Goal: Transaction & Acquisition: Book appointment/travel/reservation

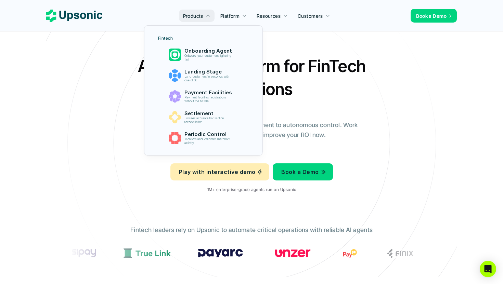
click at [201, 20] on div at bounding box center [203, 83] width 119 height 146
click at [201, 13] on p "Products" at bounding box center [193, 15] width 20 height 7
click at [201, 15] on p "Products" at bounding box center [193, 15] width 20 height 7
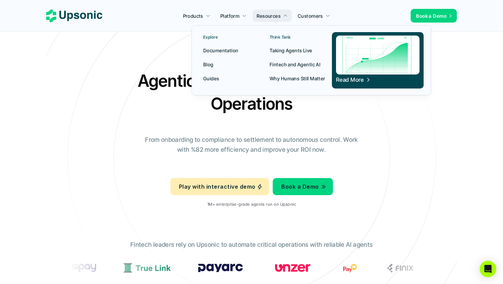
click at [294, 64] on p "Fintech and Agentic AI" at bounding box center [294, 64] width 51 height 7
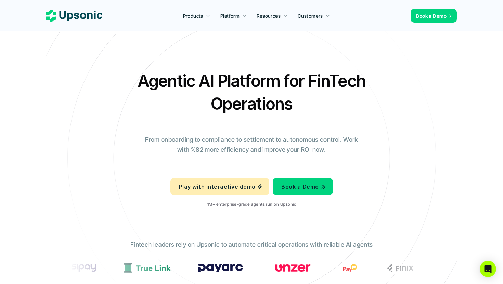
click at [309, 104] on div "Agentic AI Platform for FinTech Operations From onboarding to compliance to set…" at bounding box center [251, 141] width 400 height 144
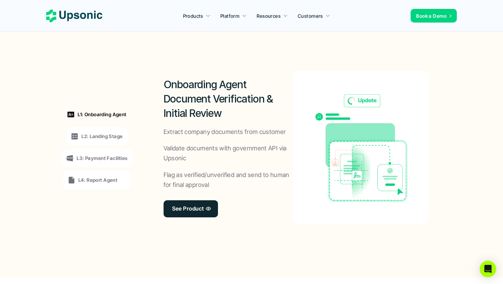
scroll to position [522, 0]
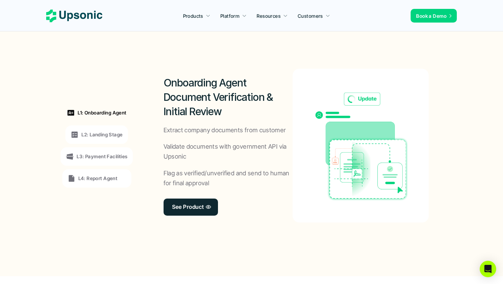
click at [111, 131] on p "L2: Landing Stage" at bounding box center [101, 134] width 41 height 7
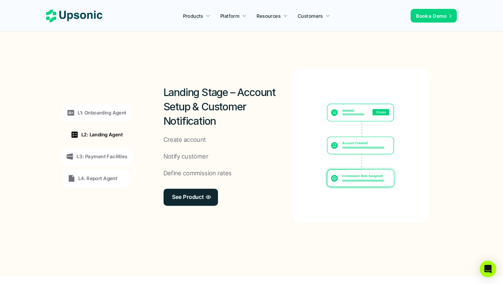
click at [109, 147] on div "L3: Payment Facilities" at bounding box center [97, 156] width 72 height 18
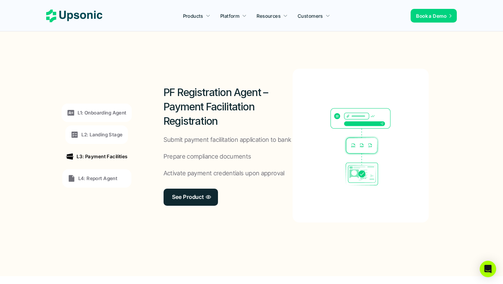
click at [110, 175] on p "L4: Report Agent" at bounding box center [97, 178] width 39 height 7
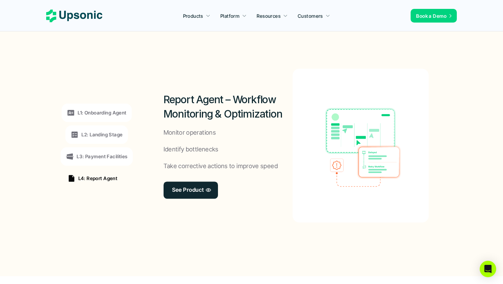
click at [111, 153] on p "L3: Payment Facilities" at bounding box center [102, 156] width 51 height 7
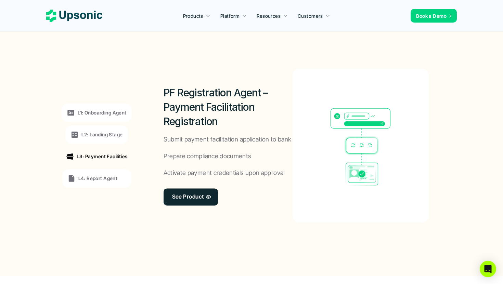
click at [111, 127] on div "L2: Landing Stage" at bounding box center [96, 134] width 62 height 18
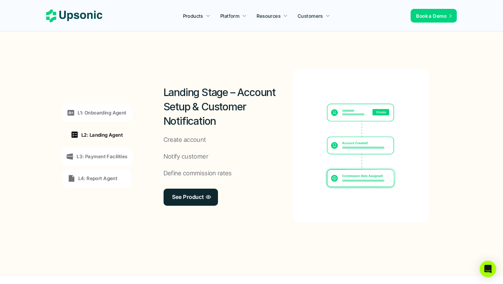
click at [111, 125] on div "L2: Landing Agent" at bounding box center [96, 134] width 63 height 18
click at [110, 109] on p "L1: Onboarding Agent" at bounding box center [102, 112] width 49 height 7
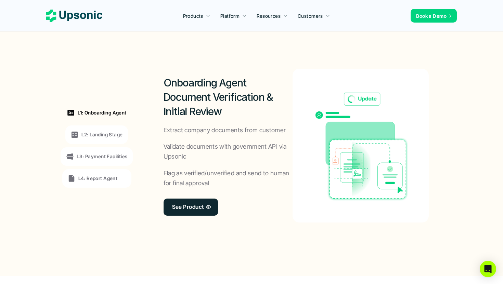
click at [109, 125] on div "L2: Landing Stage" at bounding box center [96, 134] width 62 height 18
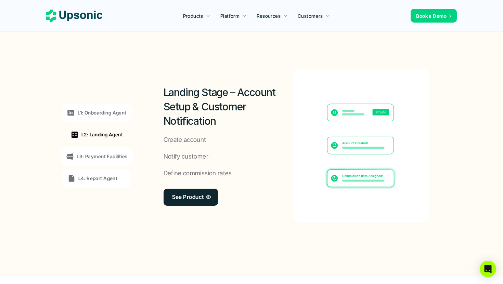
click at [105, 147] on div "L3: Payment Facilities" at bounding box center [97, 156] width 72 height 18
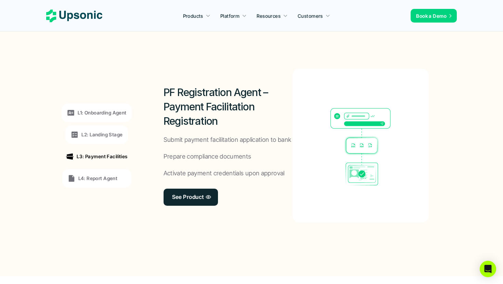
click at [109, 175] on p "L4: Report Agent" at bounding box center [97, 178] width 39 height 7
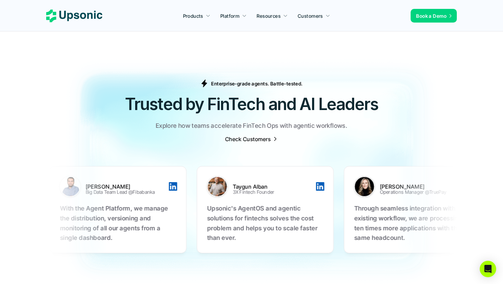
scroll to position [2047, 0]
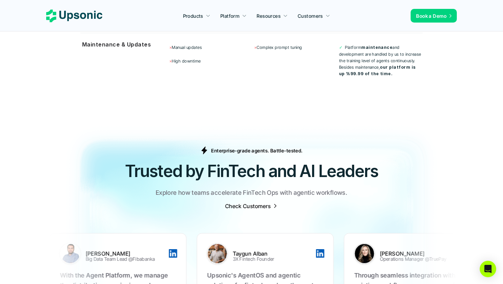
click at [435, 18] on p "Book a Demo" at bounding box center [431, 15] width 30 height 7
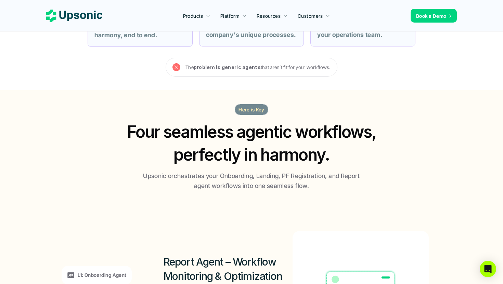
scroll to position [0, 0]
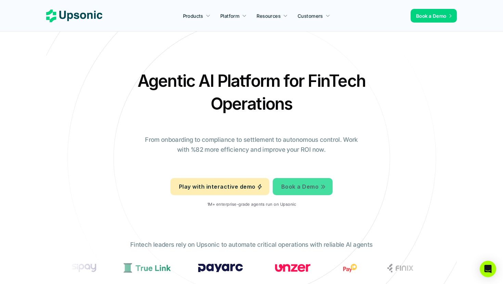
click at [308, 182] on p "Book a Demo" at bounding box center [299, 187] width 37 height 10
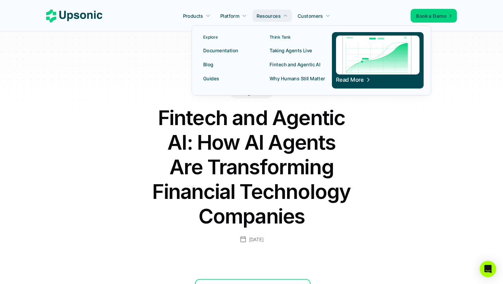
click at [214, 51] on p "Documentation" at bounding box center [220, 50] width 35 height 7
click at [211, 63] on p "Blog" at bounding box center [208, 64] width 10 height 7
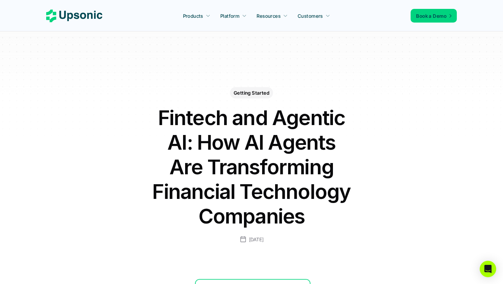
click at [82, 16] on icon at bounding box center [74, 16] width 56 height 13
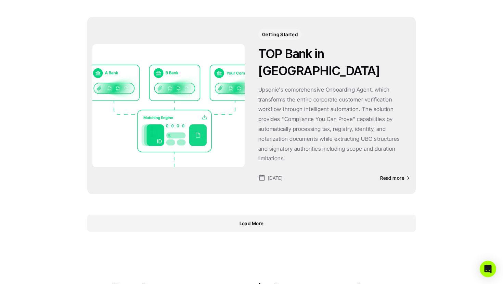
scroll to position [742, 0]
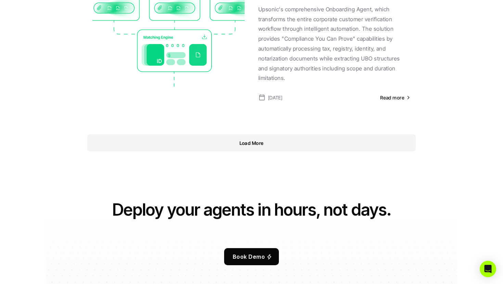
click at [282, 134] on div "Load More" at bounding box center [251, 142] width 328 height 17
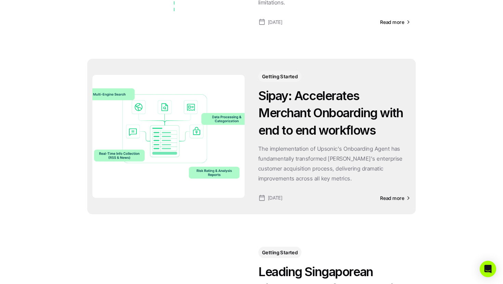
scroll to position [837, 0]
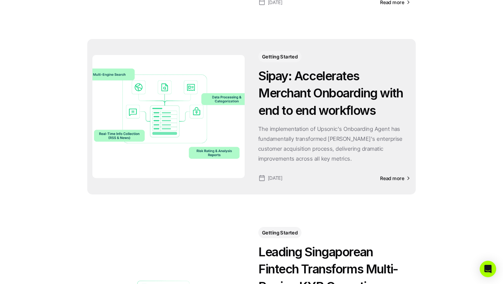
click at [300, 67] on h3 "Sipay: Accelerates Merchant Onboarding with end to end workflows" at bounding box center [334, 93] width 152 height 52
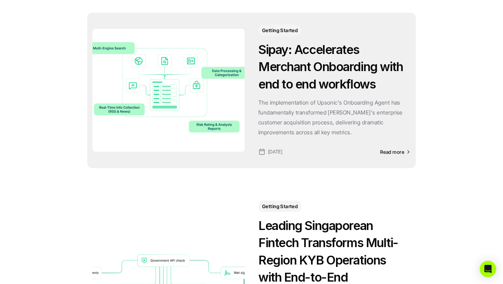
scroll to position [1009, 0]
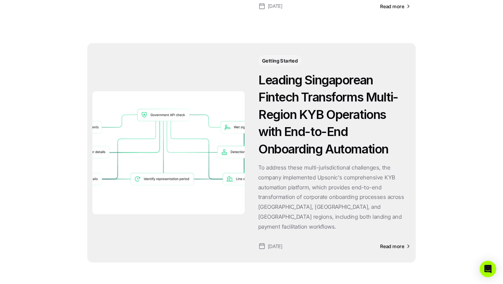
click at [299, 87] on h3 "Leading Singaporean Fintech Transforms Multi-Region KYB Operations with End-to-…" at bounding box center [334, 114] width 152 height 86
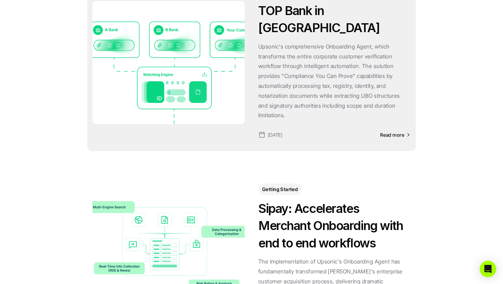
scroll to position [914, 0]
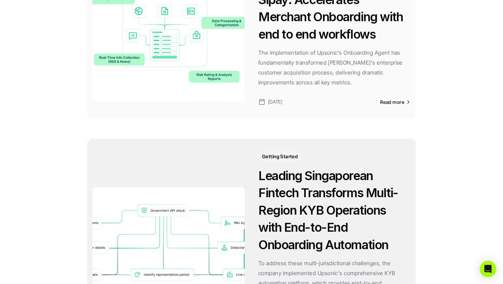
click at [222, 187] on img at bounding box center [168, 248] width 152 height 123
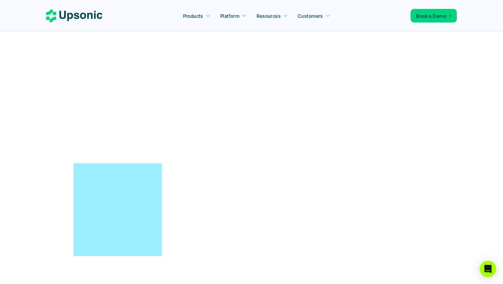
scroll to position [352, 0]
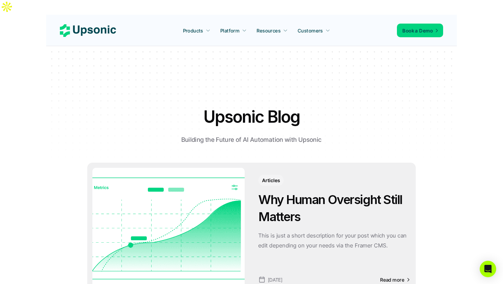
click at [332, 191] on h3 "Why Human Oversight Still Matters" at bounding box center [334, 208] width 152 height 35
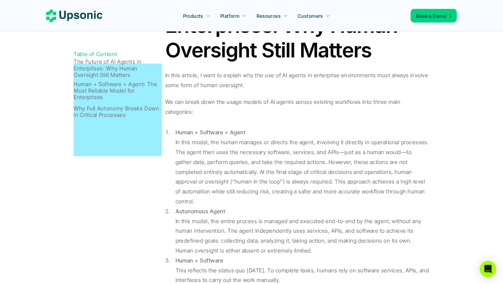
scroll to position [412, 0]
click at [107, 113] on p "Why Full Autonomy Breaks Down in Critical Processes" at bounding box center [118, 111] width 88 height 13
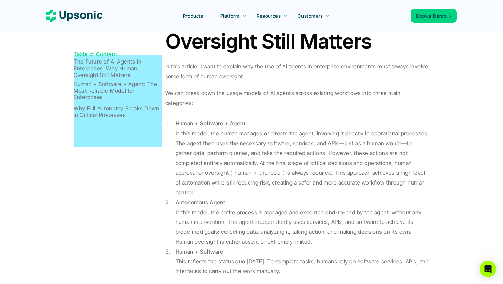
scroll to position [420, 0]
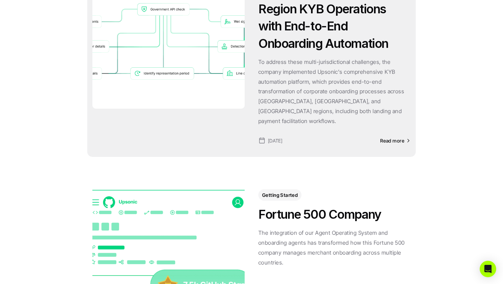
scroll to position [1241, 0]
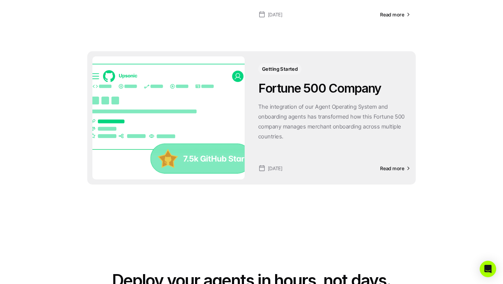
click at [315, 102] on p "The integration of our Agent Operating System and onboarding agents has transfo…" at bounding box center [334, 121] width 152 height 39
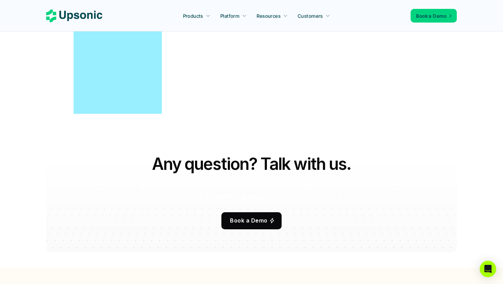
scroll to position [630, 0]
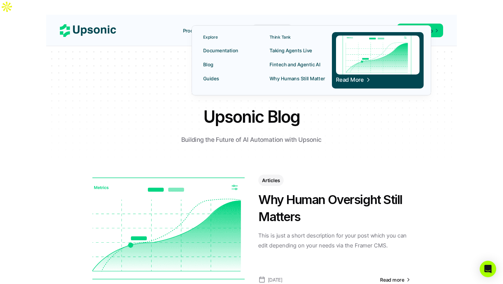
click at [215, 79] on p "Guides" at bounding box center [211, 78] width 16 height 7
click at [210, 77] on p "Guides" at bounding box center [211, 78] width 16 height 7
click at [283, 52] on p "Taking Agents Live" at bounding box center [290, 50] width 43 height 7
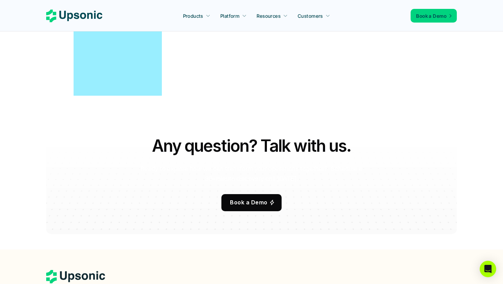
scroll to position [699, 0]
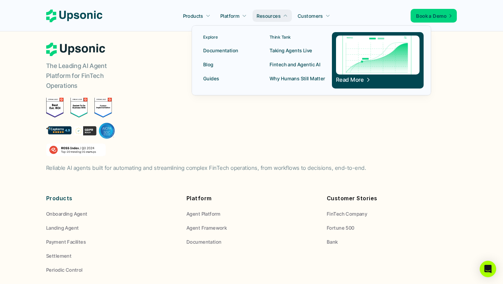
click at [284, 65] on p "Fintech and Agentic AI" at bounding box center [294, 64] width 51 height 7
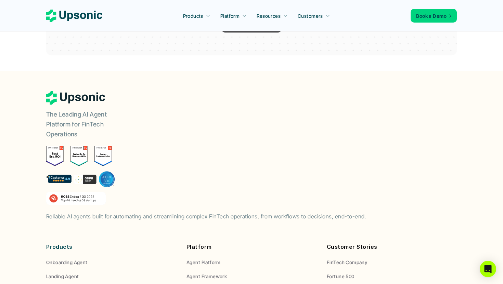
scroll to position [740, 0]
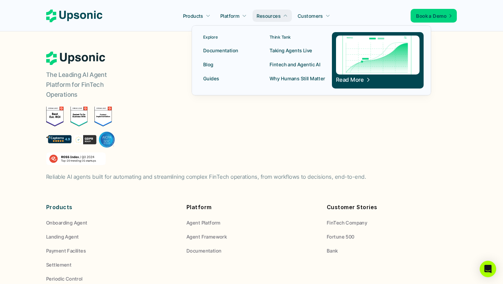
click at [288, 79] on p "Why Humans Still Matter" at bounding box center [297, 78] width 56 height 7
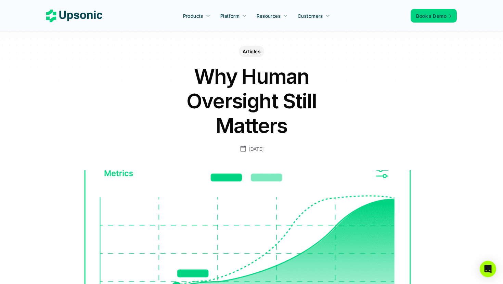
scroll to position [31, 0]
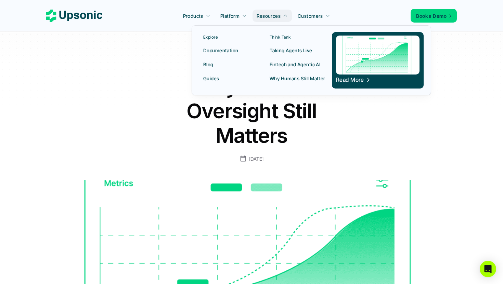
click at [225, 51] on p "Documentation" at bounding box center [220, 50] width 35 height 7
click at [210, 65] on p "Blog" at bounding box center [208, 64] width 10 height 7
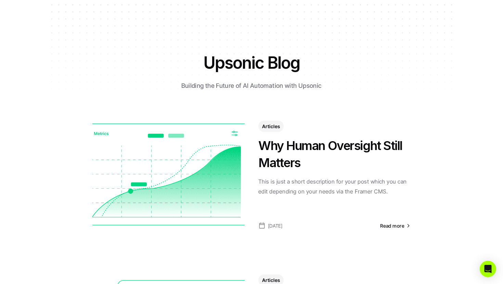
scroll to position [40, 0]
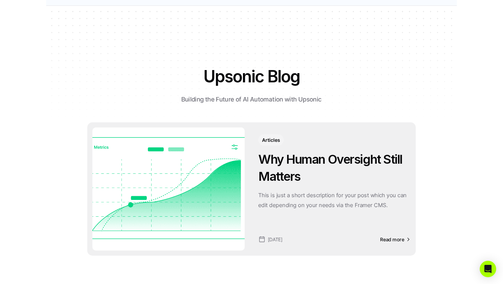
click at [306, 154] on h3 "Why Human Oversight Still Matters" at bounding box center [334, 168] width 152 height 35
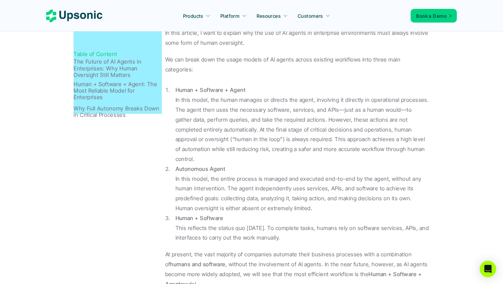
scroll to position [361, 0]
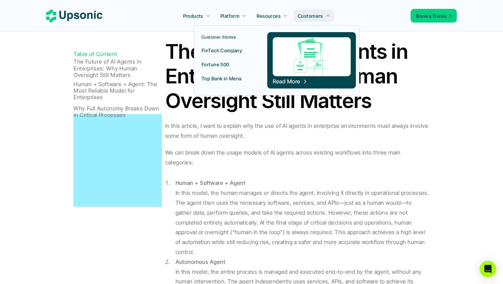
click at [229, 50] on p "FinTech Company" at bounding box center [221, 50] width 40 height 7
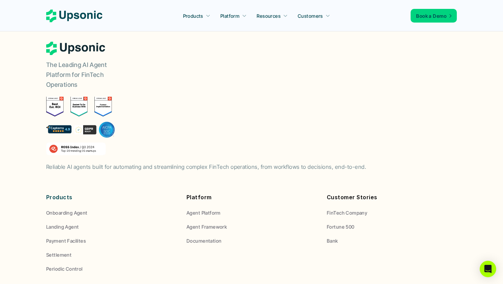
scroll to position [750, 0]
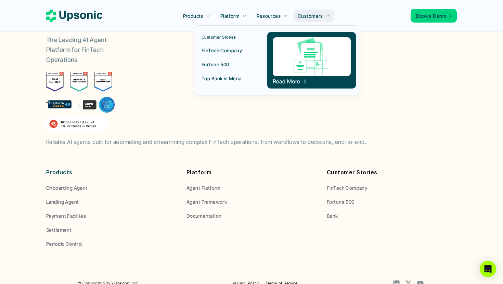
click at [225, 63] on p "Fortune 500" at bounding box center [215, 64] width 28 height 7
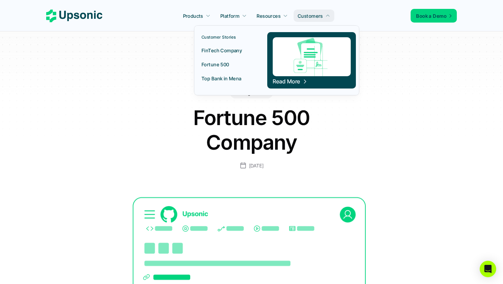
click at [227, 79] on p "Top Bank in Mena" at bounding box center [221, 78] width 40 height 7
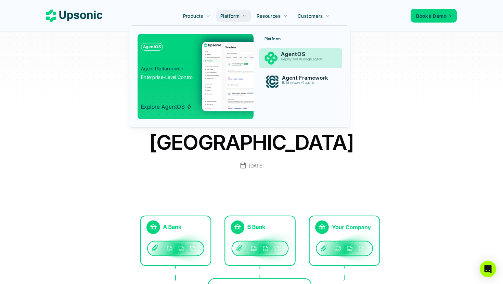
click at [295, 55] on p "AgentOS" at bounding box center [307, 54] width 53 height 6
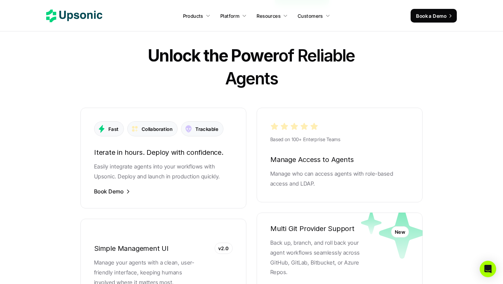
scroll to position [1267, 0]
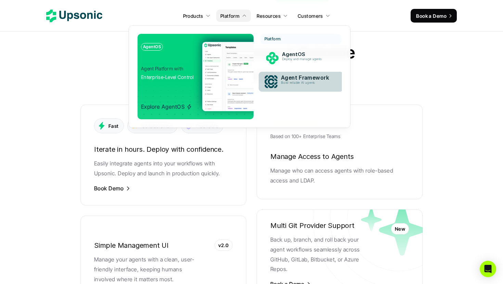
click at [281, 84] on p "Build reliable AI agents" at bounding box center [307, 83] width 52 height 4
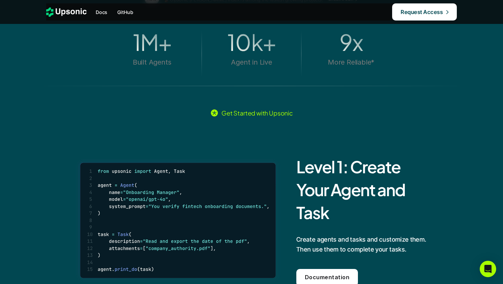
scroll to position [410, 0]
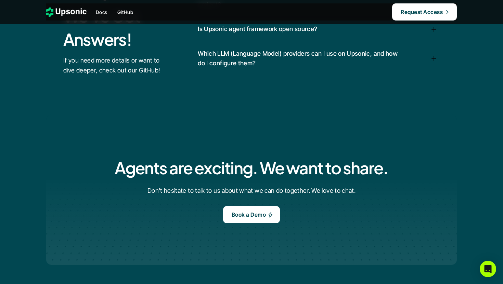
scroll to position [1267, 0]
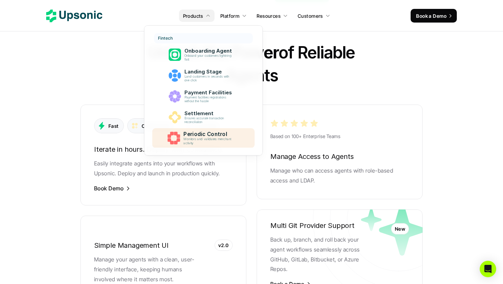
click at [194, 144] on p "Monitors and validates merchant activity" at bounding box center [209, 141] width 52 height 8
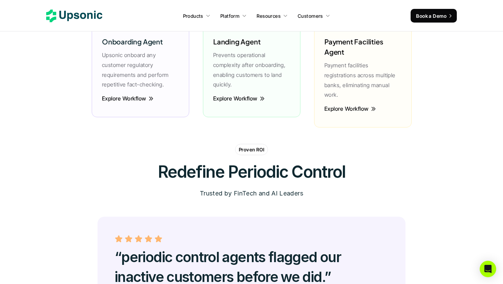
scroll to position [1838, 0]
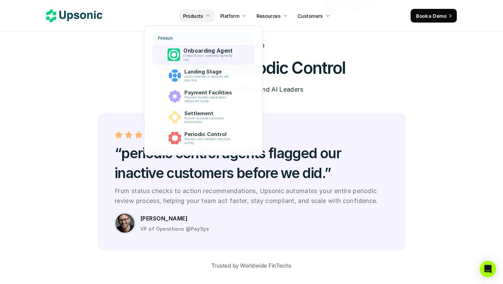
click at [192, 52] on p "Onboarding Agent" at bounding box center [209, 51] width 52 height 6
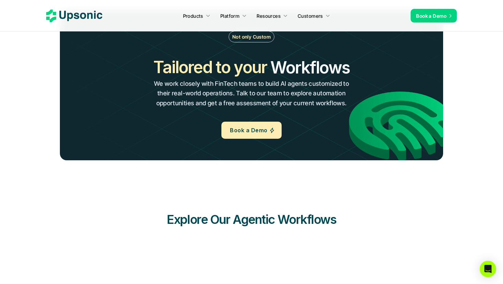
scroll to position [1597, 0]
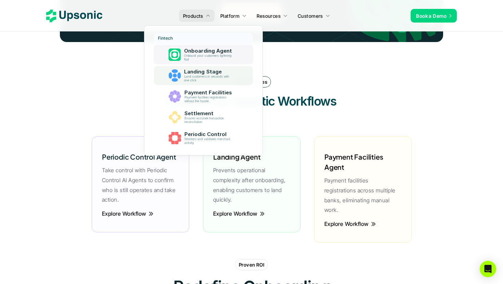
click at [194, 72] on p "Landing Stage" at bounding box center [209, 72] width 51 height 6
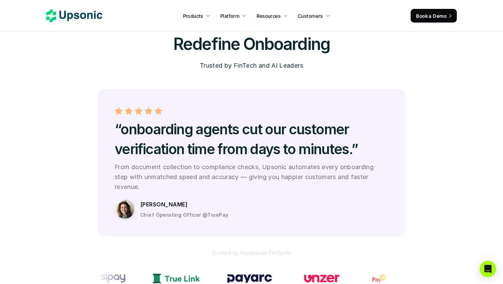
scroll to position [1833, 0]
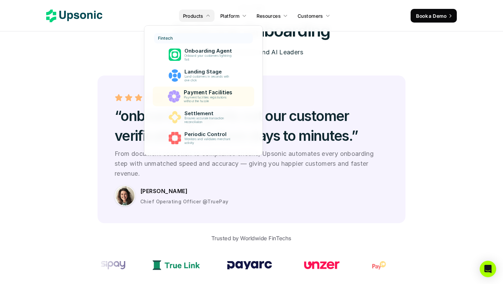
click at [200, 97] on p "Payment facilities registrations without the hassle" at bounding box center [209, 100] width 51 height 8
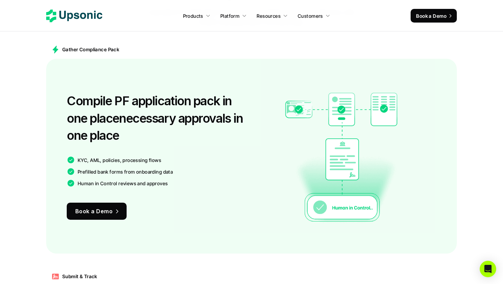
scroll to position [480, 0]
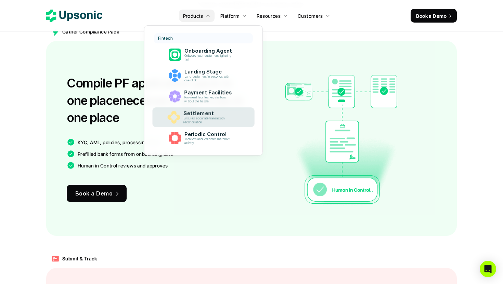
click at [194, 113] on p "Settlement" at bounding box center [209, 113] width 52 height 6
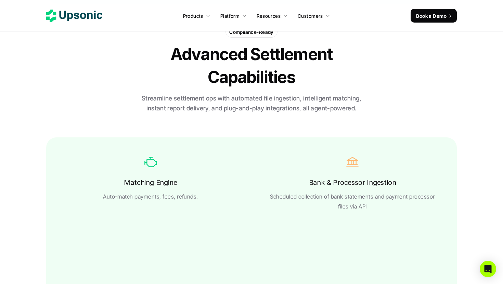
scroll to position [1234, 0]
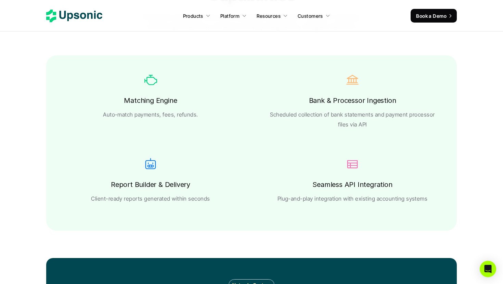
drag, startPoint x: 337, startPoint y: 170, endPoint x: 302, endPoint y: 168, distance: 35.6
click at [302, 179] on div "Seamless API Integration Plug-and-play integration with existing accounting sys…" at bounding box center [352, 191] width 174 height 25
drag, startPoint x: 314, startPoint y: 77, endPoint x: 385, endPoint y: 89, distance: 72.4
click at [384, 88] on div "Bank & Processor Ingestion Scheduled collection of bank statements and payment …" at bounding box center [352, 100] width 174 height 57
click at [385, 95] on h6 "Bank & Processor Ingestion" at bounding box center [352, 101] width 87 height 12
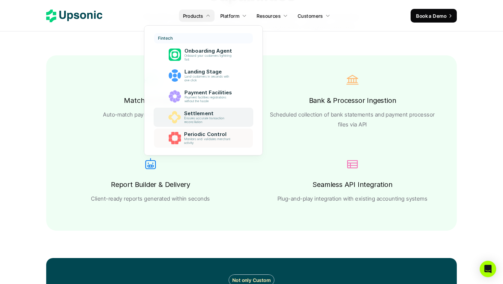
click at [205, 131] on div "Periodic Control Monitors and validates merchant activity" at bounding box center [209, 138] width 57 height 16
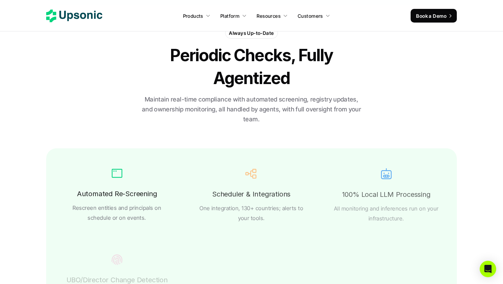
scroll to position [1138, 0]
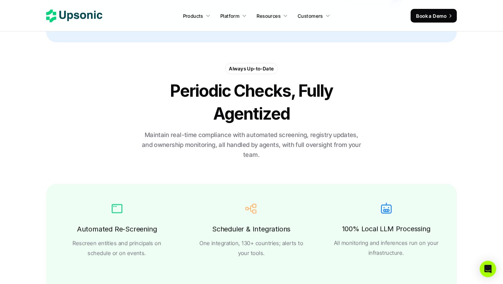
click at [82, 10] on icon at bounding box center [74, 16] width 56 height 13
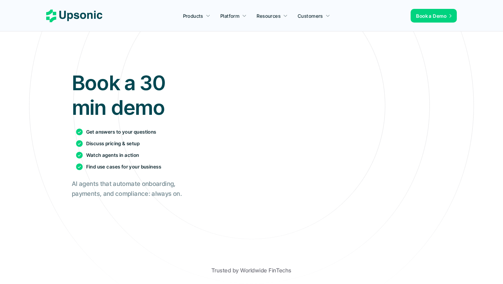
scroll to position [22, 0]
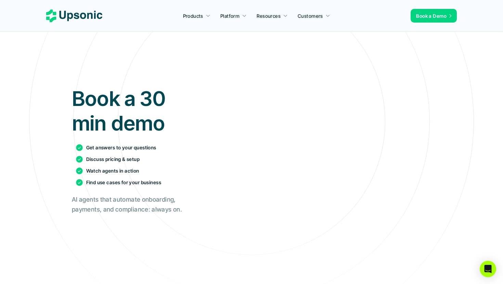
click at [84, 21] on icon at bounding box center [74, 16] width 56 height 13
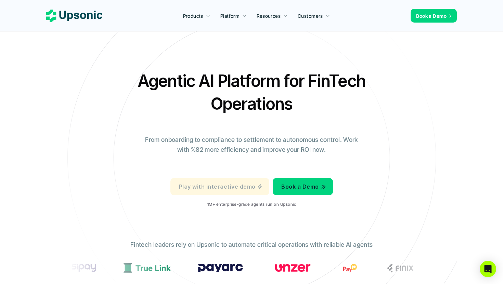
click at [232, 178] on link "Play with interactive demo" at bounding box center [219, 186] width 99 height 17
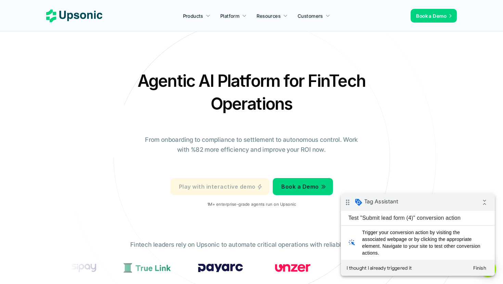
click at [234, 182] on p "Play with interactive demo" at bounding box center [217, 187] width 76 height 10
click at [218, 182] on p "Play with interactive demo" at bounding box center [217, 187] width 76 height 10
